Goal: Check status: Check status

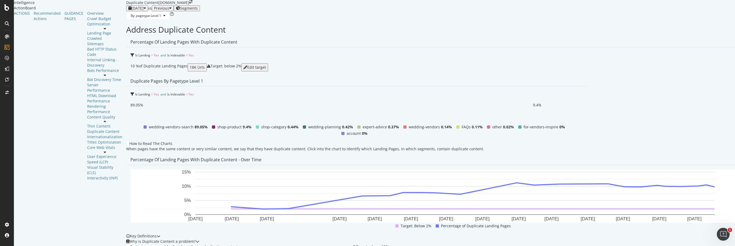
click at [131, 11] on span "[DATE]" at bounding box center [137, 8] width 12 height 5
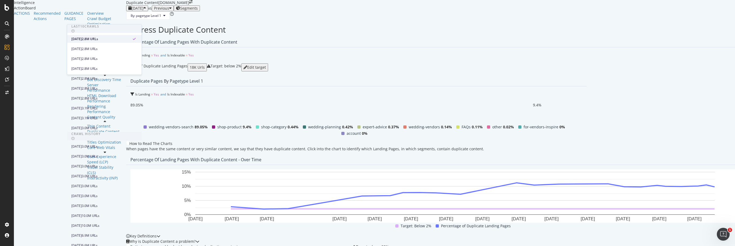
click at [82, 37] on div "2025 Jul. 25th" at bounding box center [76, 39] width 10 height 5
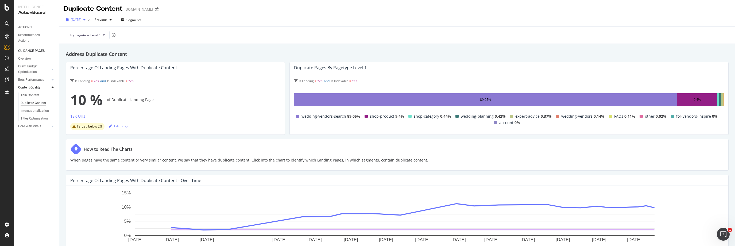
click at [84, 22] on div "2025 Jul. 25th" at bounding box center [76, 20] width 24 height 8
click at [249, 29] on div "By: pagetype Level 1" at bounding box center [397, 34] width 667 height 17
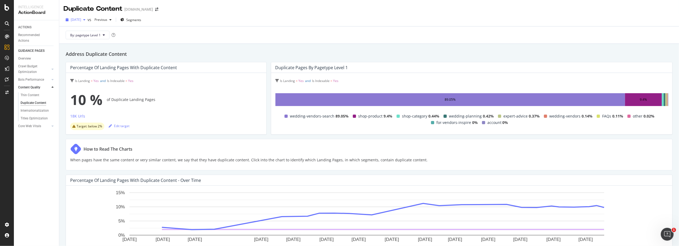
click at [81, 19] on span "2025 Jul. 25th" at bounding box center [76, 19] width 10 height 5
click at [81, 20] on span "2025 Jul. 25th" at bounding box center [76, 19] width 10 height 5
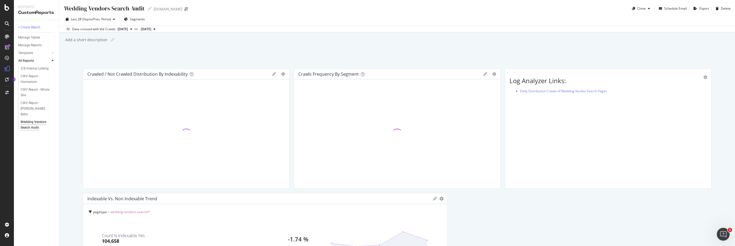
scroll to position [38, 0]
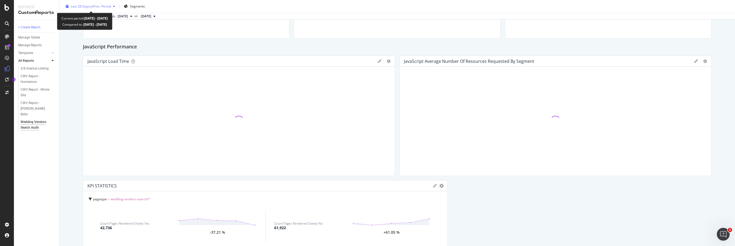
click at [103, 6] on span "vs Prev. Period" at bounding box center [100, 6] width 21 height 5
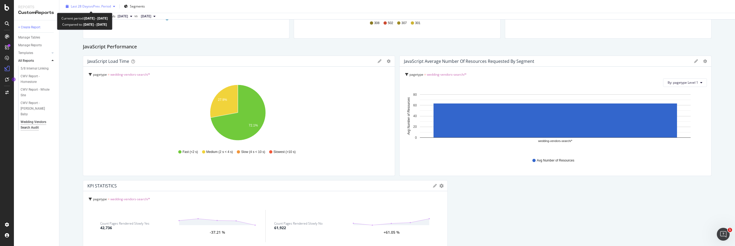
click at [104, 9] on span "vs Prev. Period" at bounding box center [100, 6] width 21 height 5
